Goal: Check status: Check status

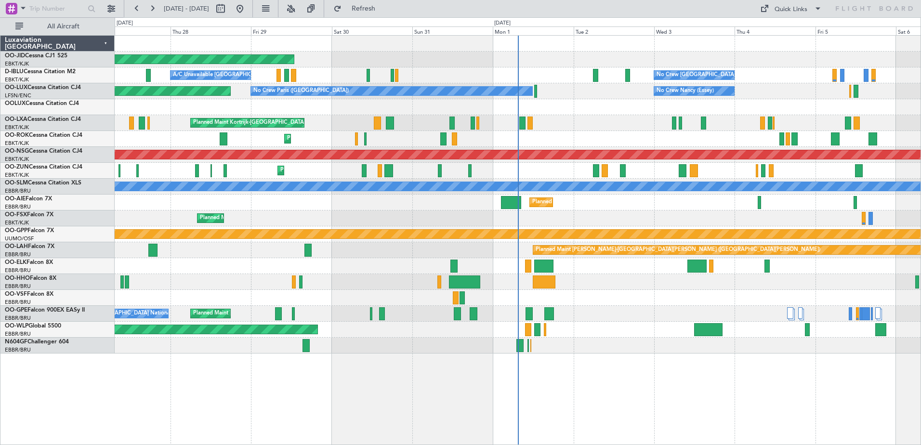
click at [154, 8] on button at bounding box center [151, 8] width 15 height 15
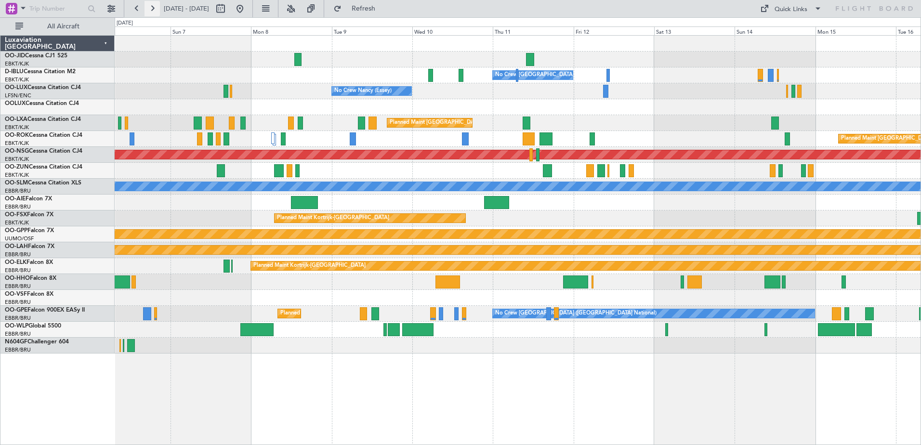
click at [150, 7] on button at bounding box center [151, 8] width 15 height 15
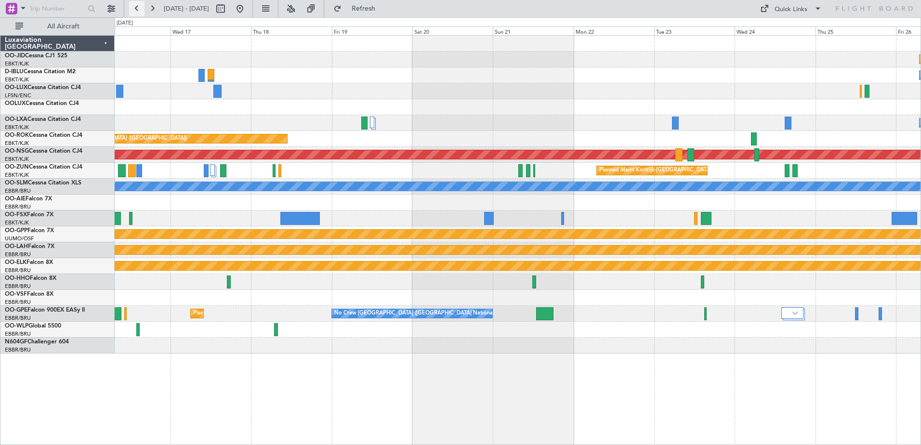
click at [139, 10] on button at bounding box center [136, 8] width 15 height 15
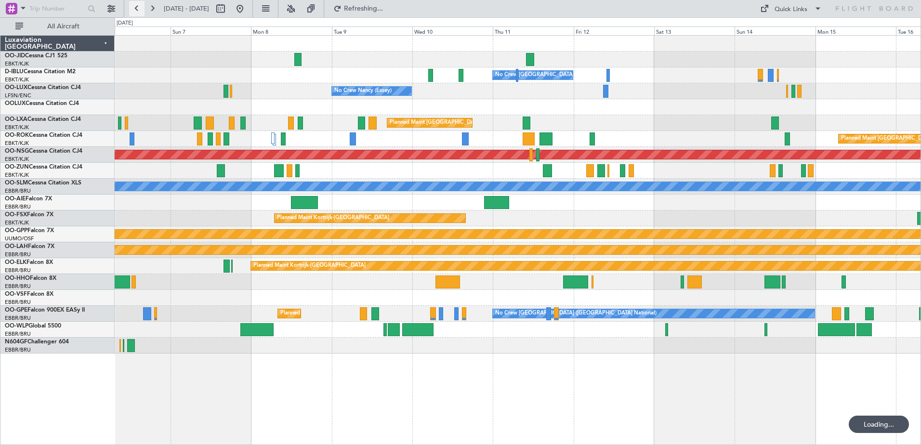
click at [139, 10] on button at bounding box center [136, 8] width 15 height 15
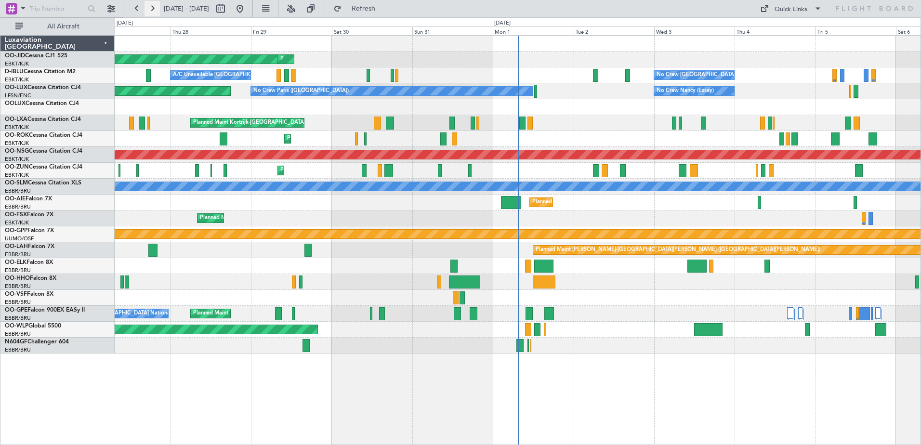
click at [151, 10] on button at bounding box center [151, 8] width 15 height 15
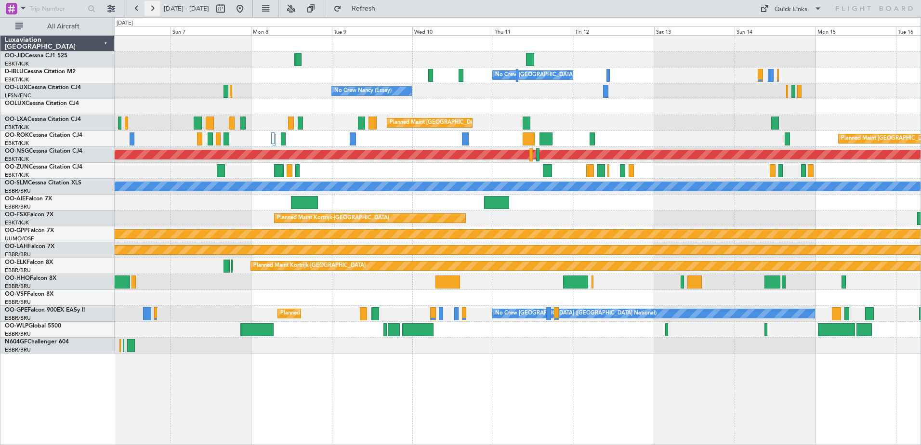
click at [151, 10] on button at bounding box center [151, 8] width 15 height 15
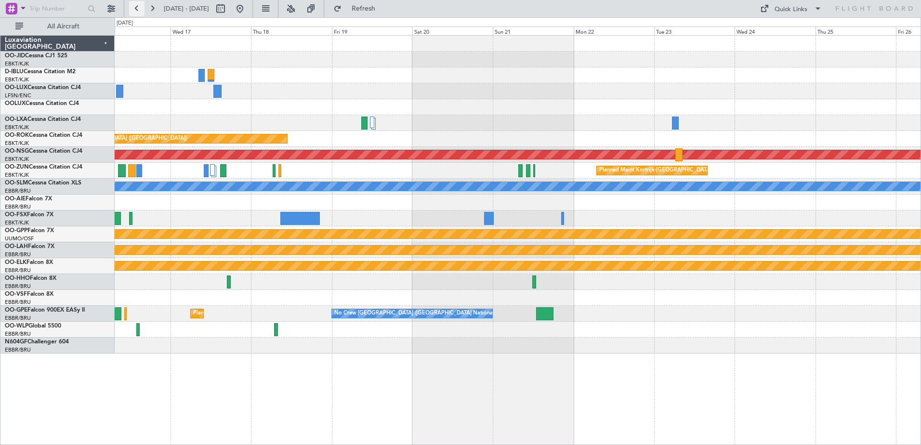
click at [142, 10] on button at bounding box center [136, 8] width 15 height 15
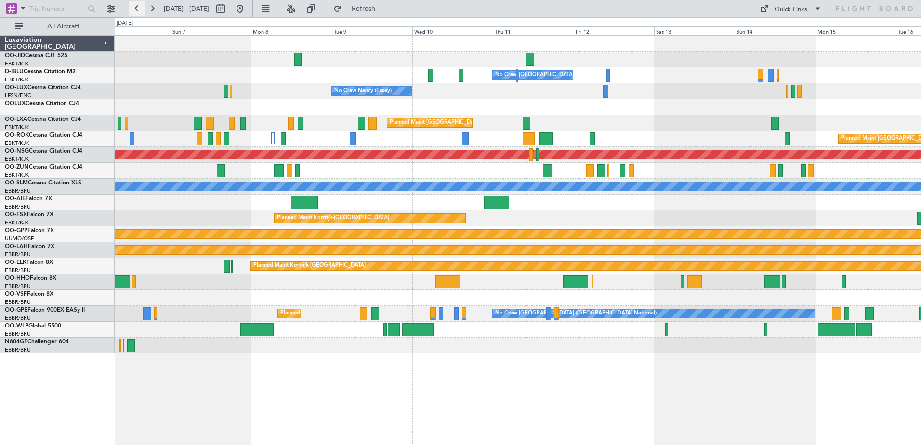
click at [134, 15] on button at bounding box center [136, 8] width 15 height 15
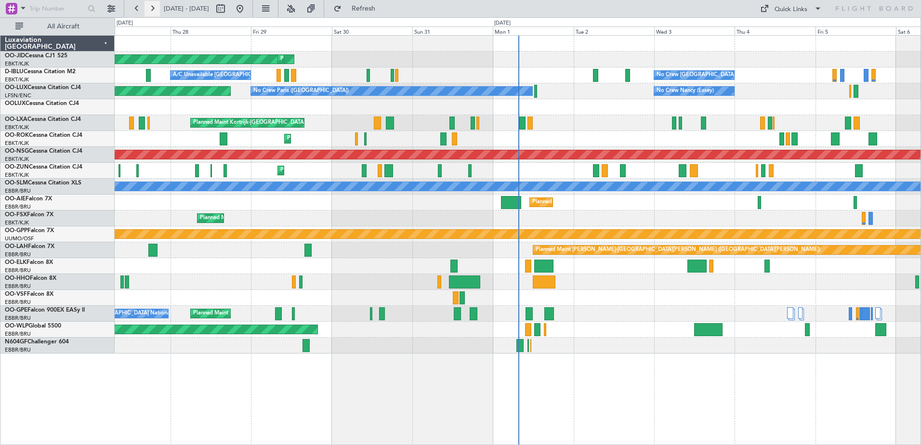
click at [151, 6] on button at bounding box center [151, 8] width 15 height 15
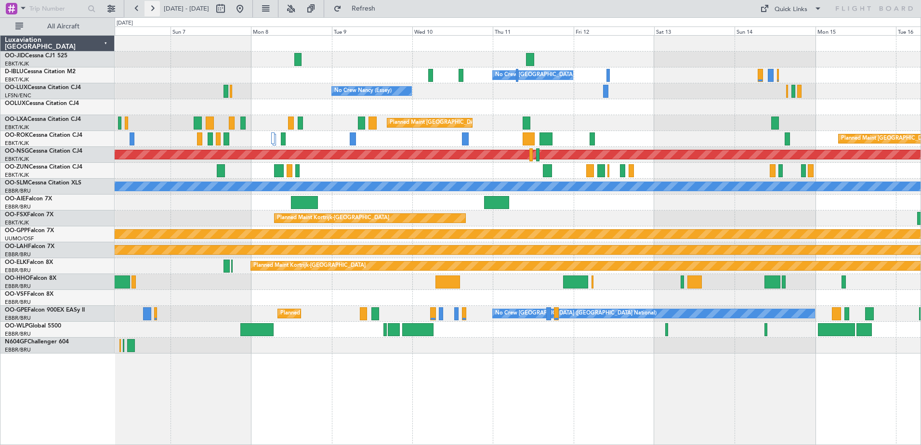
click at [153, 11] on button at bounding box center [151, 8] width 15 height 15
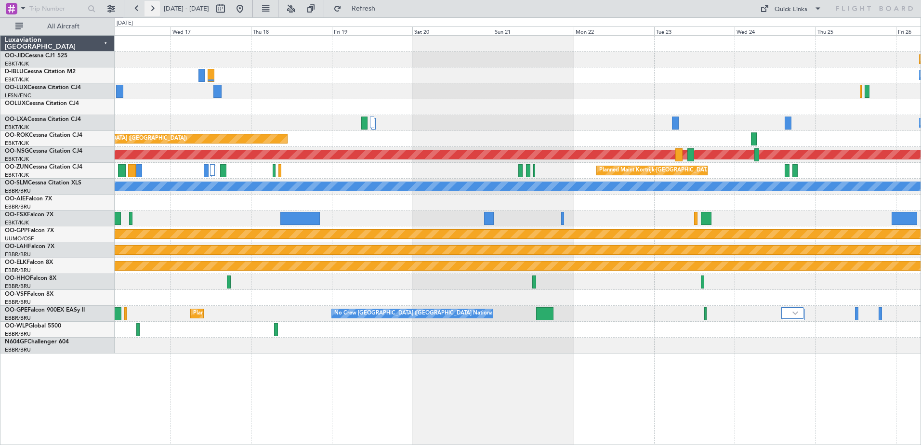
click at [154, 10] on button at bounding box center [151, 8] width 15 height 15
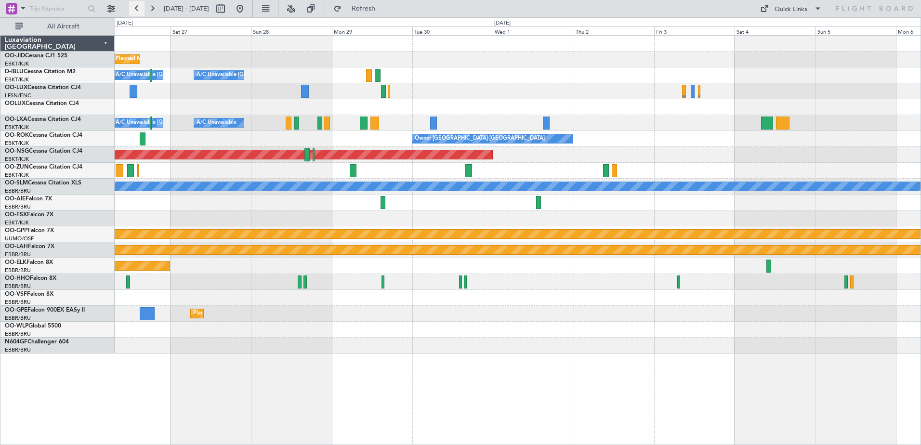
click at [139, 12] on button at bounding box center [136, 8] width 15 height 15
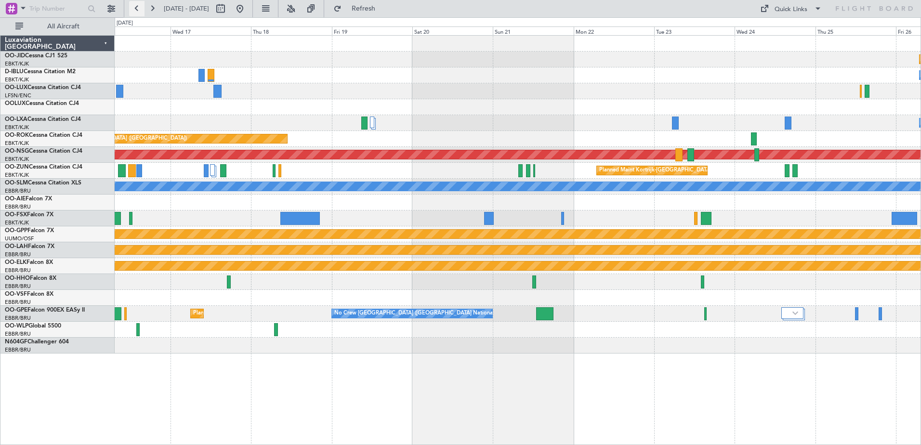
click at [139, 12] on button at bounding box center [136, 8] width 15 height 15
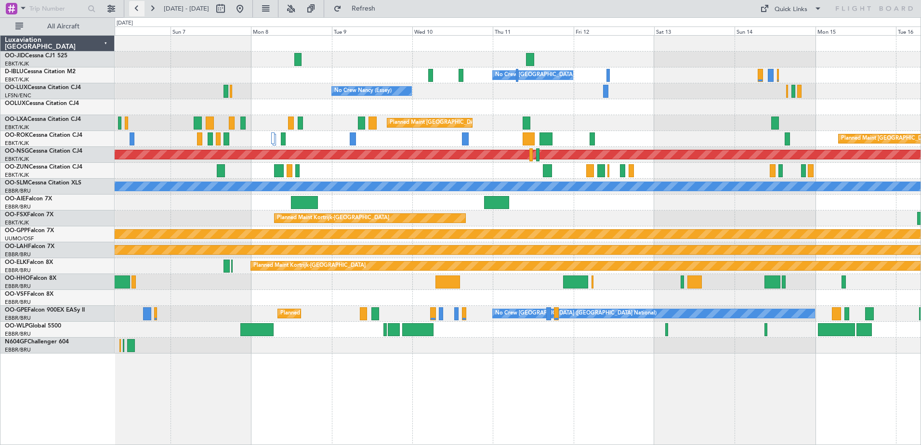
click at [139, 12] on button at bounding box center [136, 8] width 15 height 15
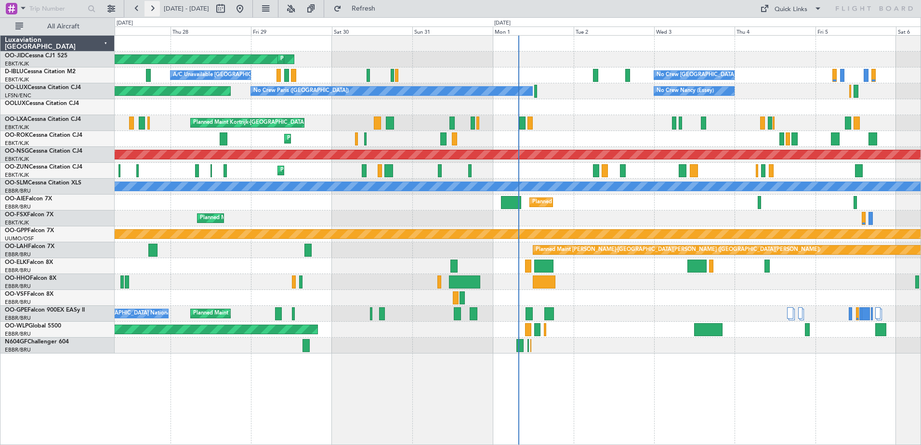
click at [150, 6] on button at bounding box center [151, 8] width 15 height 15
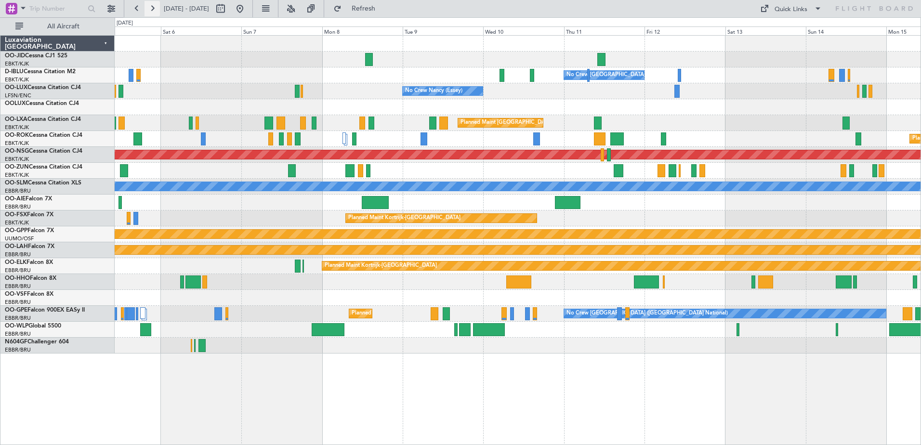
click at [150, 6] on button at bounding box center [151, 8] width 15 height 15
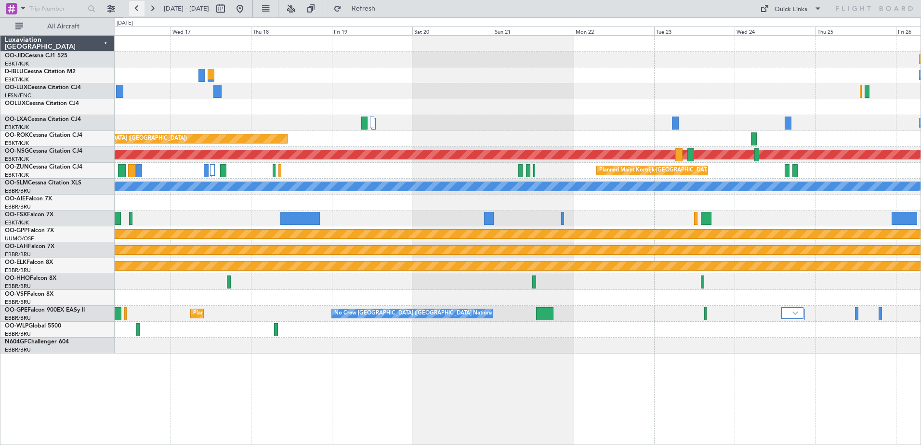
click at [135, 9] on button at bounding box center [136, 8] width 15 height 15
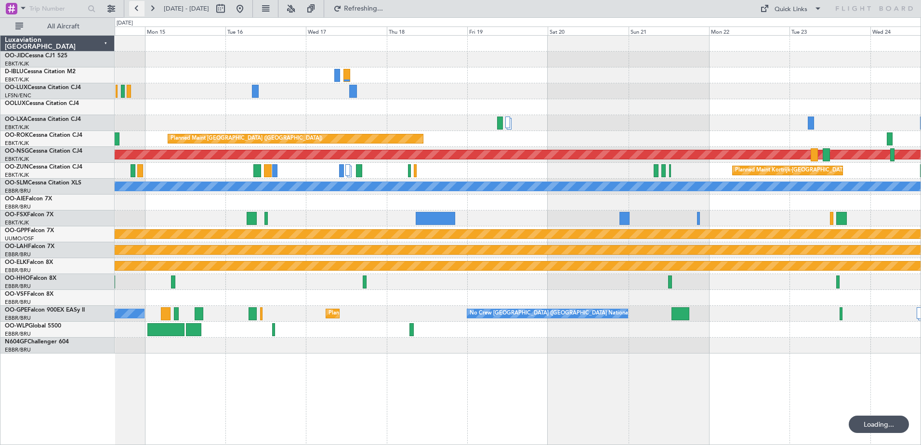
click at [135, 9] on button at bounding box center [136, 8] width 15 height 15
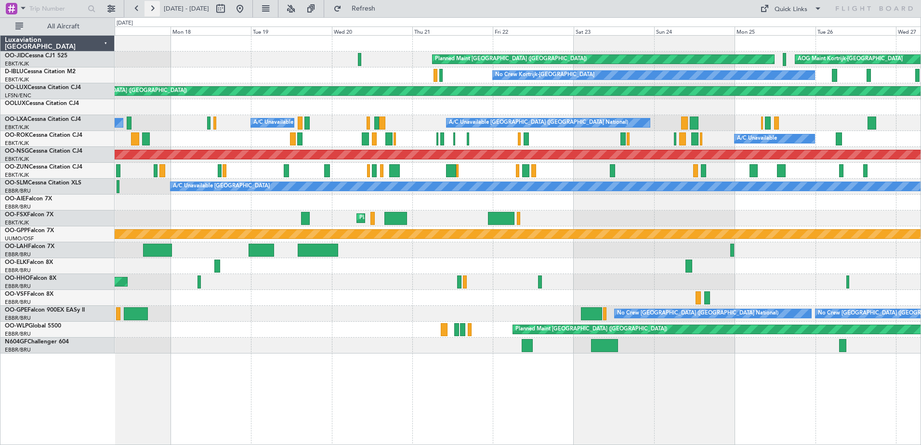
click at [154, 5] on button at bounding box center [151, 8] width 15 height 15
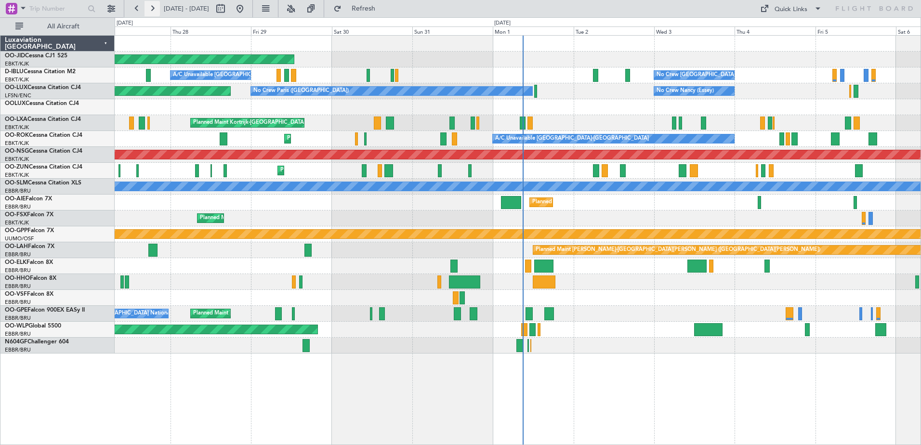
click at [154, 10] on button at bounding box center [151, 8] width 15 height 15
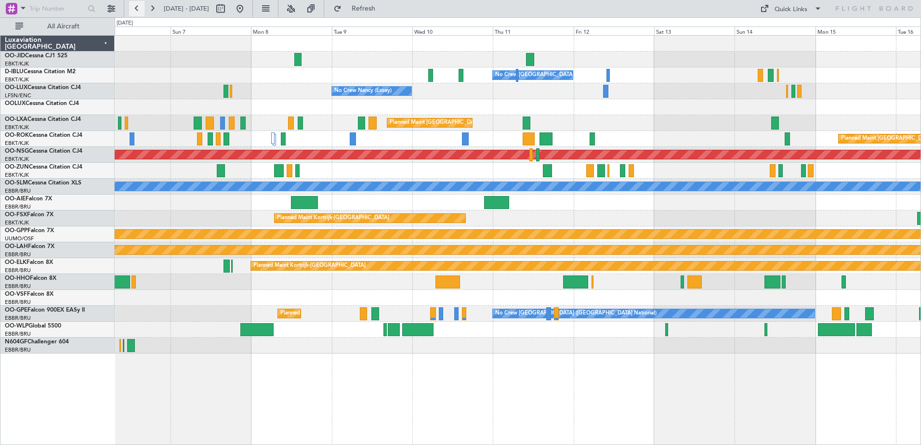
click at [136, 4] on button at bounding box center [136, 8] width 15 height 15
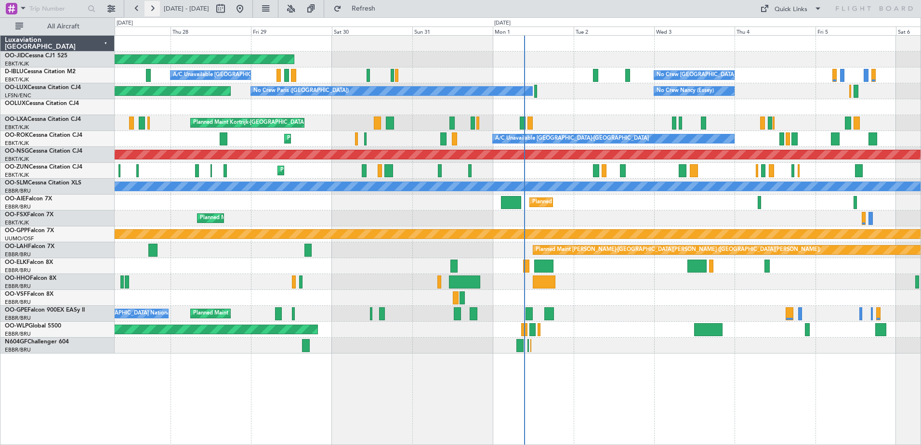
click at [152, 10] on button at bounding box center [151, 8] width 15 height 15
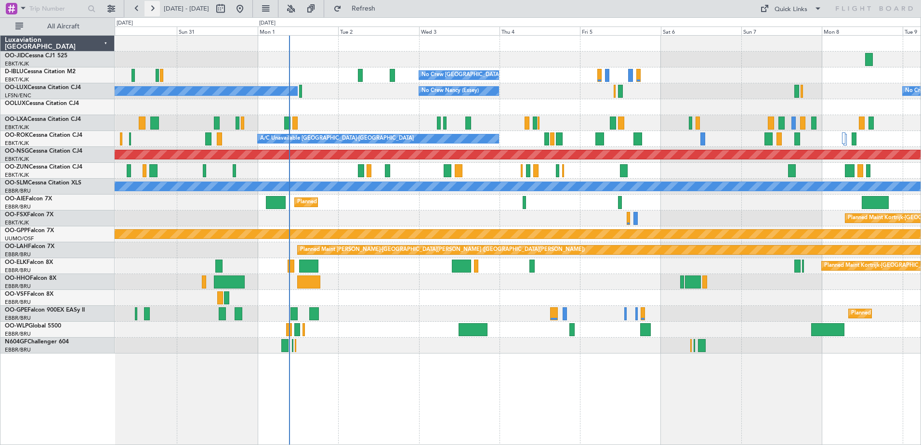
click at [152, 10] on button at bounding box center [151, 8] width 15 height 15
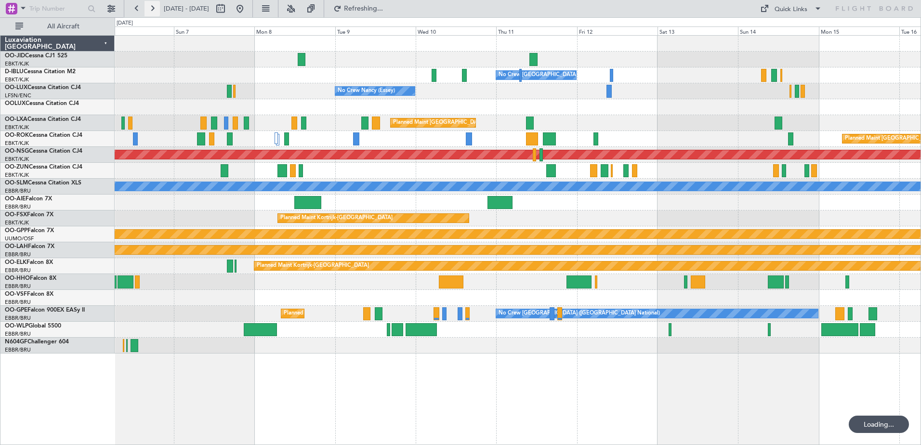
click at [152, 10] on button at bounding box center [151, 8] width 15 height 15
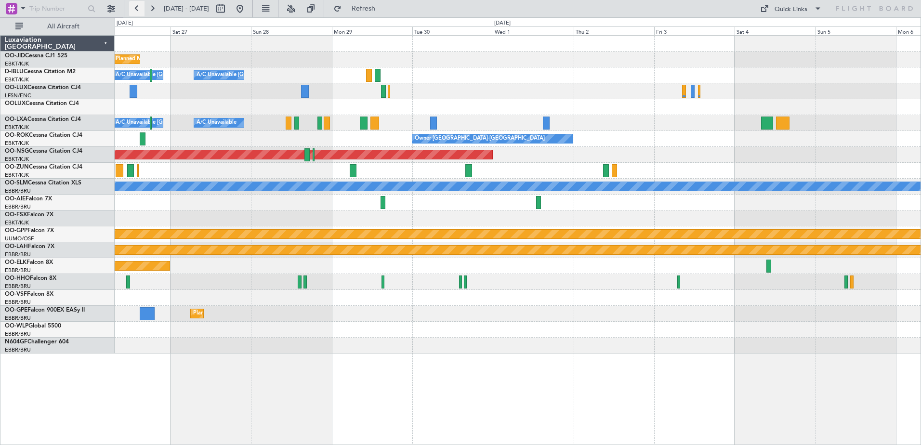
click at [137, 11] on button at bounding box center [136, 8] width 15 height 15
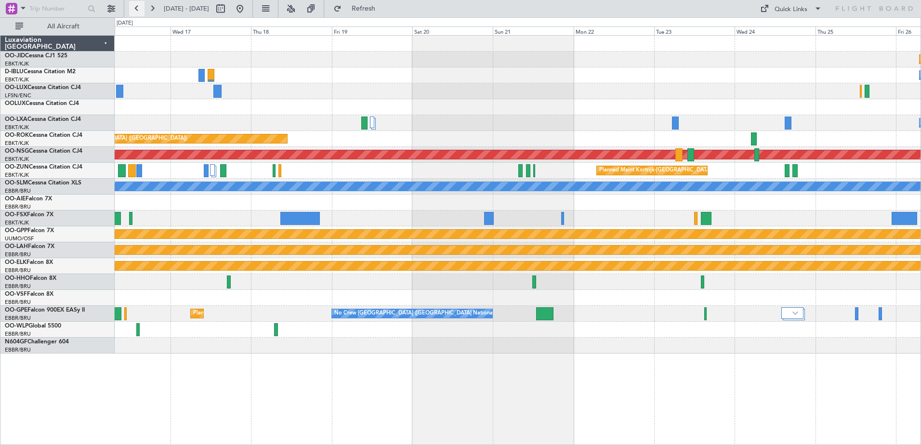
click at [133, 10] on button at bounding box center [136, 8] width 15 height 15
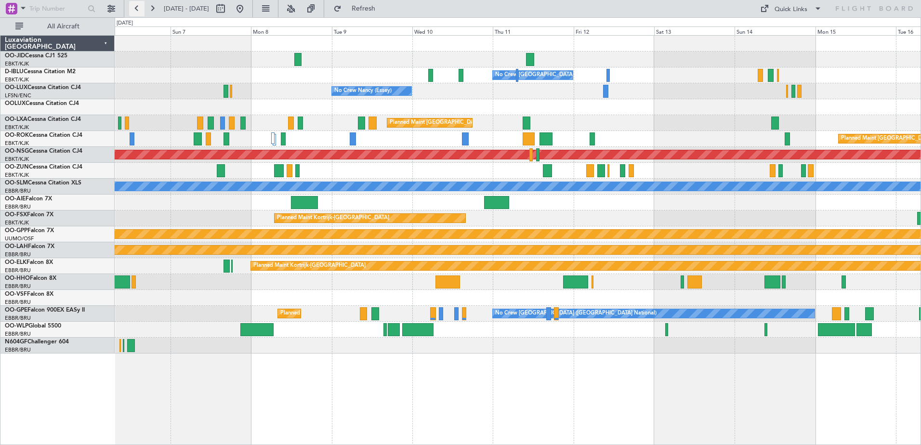
click at [136, 11] on button at bounding box center [136, 8] width 15 height 15
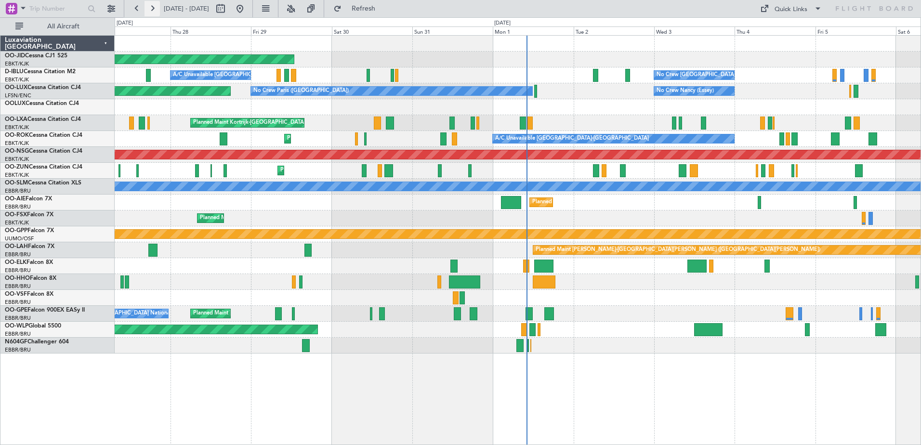
click at [156, 3] on button at bounding box center [151, 8] width 15 height 15
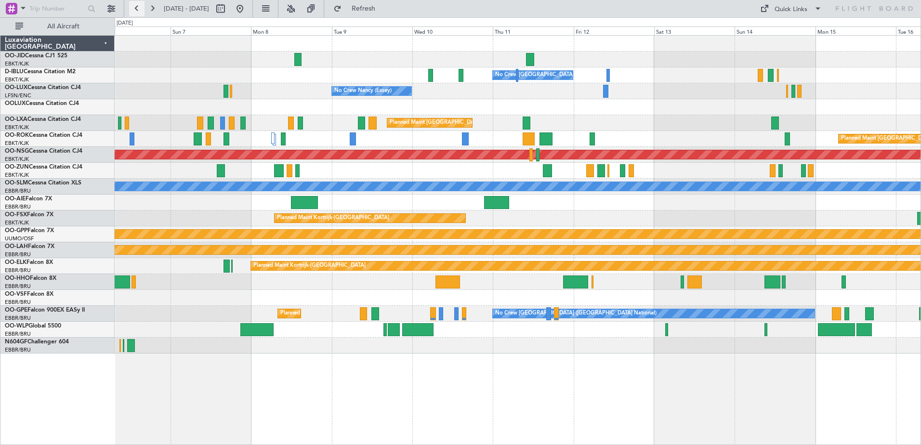
click at [137, 12] on button at bounding box center [136, 8] width 15 height 15
